Goal: Information Seeking & Learning: Learn about a topic

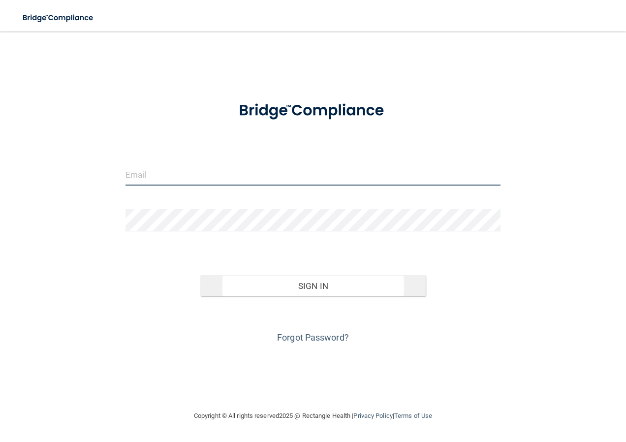
type input "[EMAIL_ADDRESS][DOMAIN_NAME]"
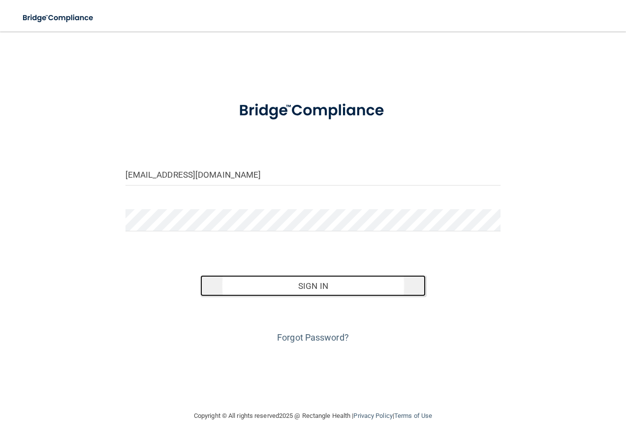
click at [315, 287] on button "Sign In" at bounding box center [312, 286] width 225 height 22
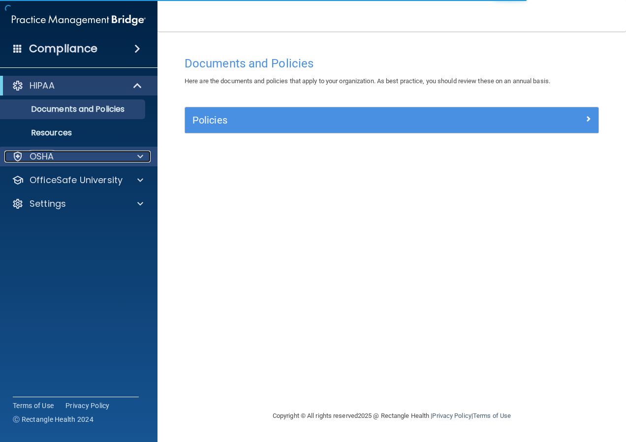
click at [73, 155] on div "OSHA" at bounding box center [65, 157] width 122 height 12
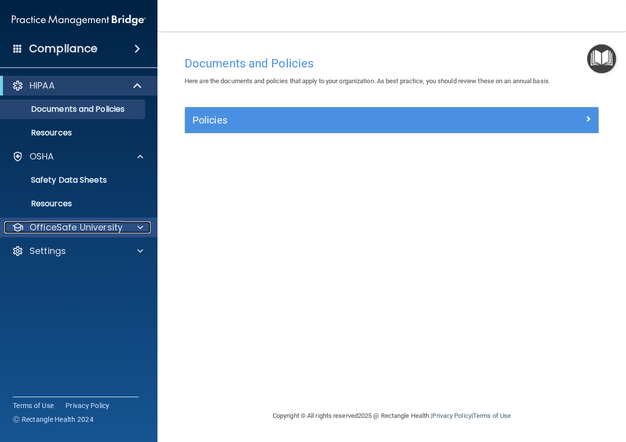
click at [117, 231] on p "OfficeSafe University" at bounding box center [76, 227] width 93 height 12
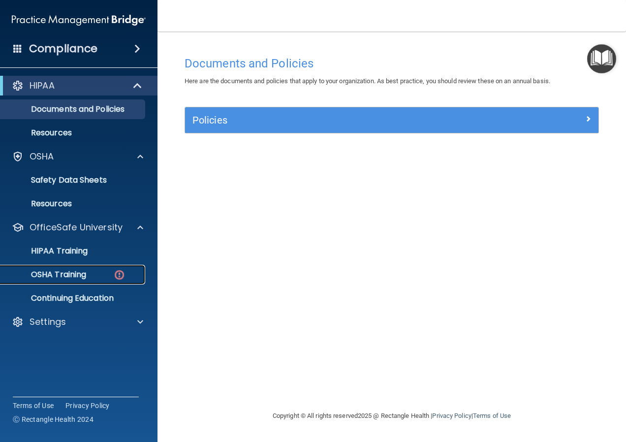
click at [62, 277] on p "OSHA Training" at bounding box center [46, 275] width 80 height 10
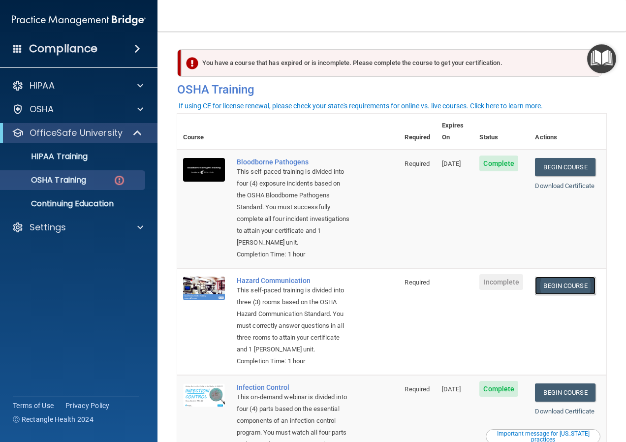
click at [556, 287] on link "Begin Course" at bounding box center [565, 286] width 60 height 18
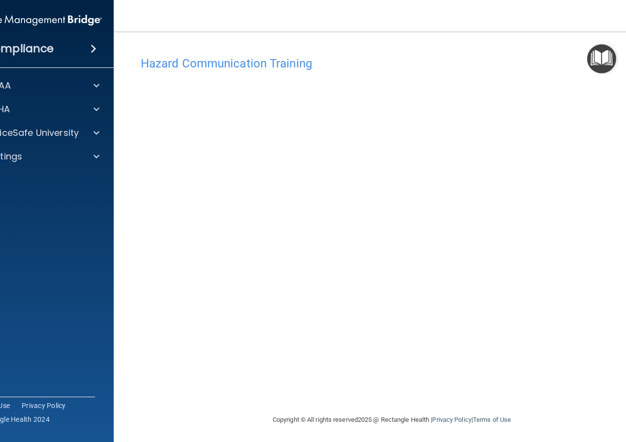
click at [604, 57] on img "Open Resource Center" at bounding box center [601, 58] width 29 height 29
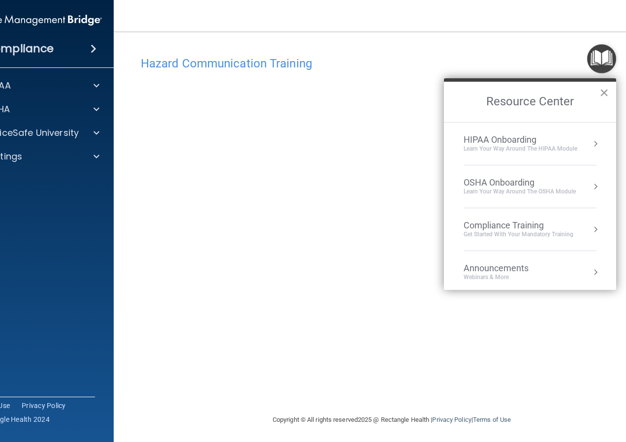
click at [603, 92] on button "×" at bounding box center [603, 93] width 9 height 16
